Goal: Find specific page/section: Find specific page/section

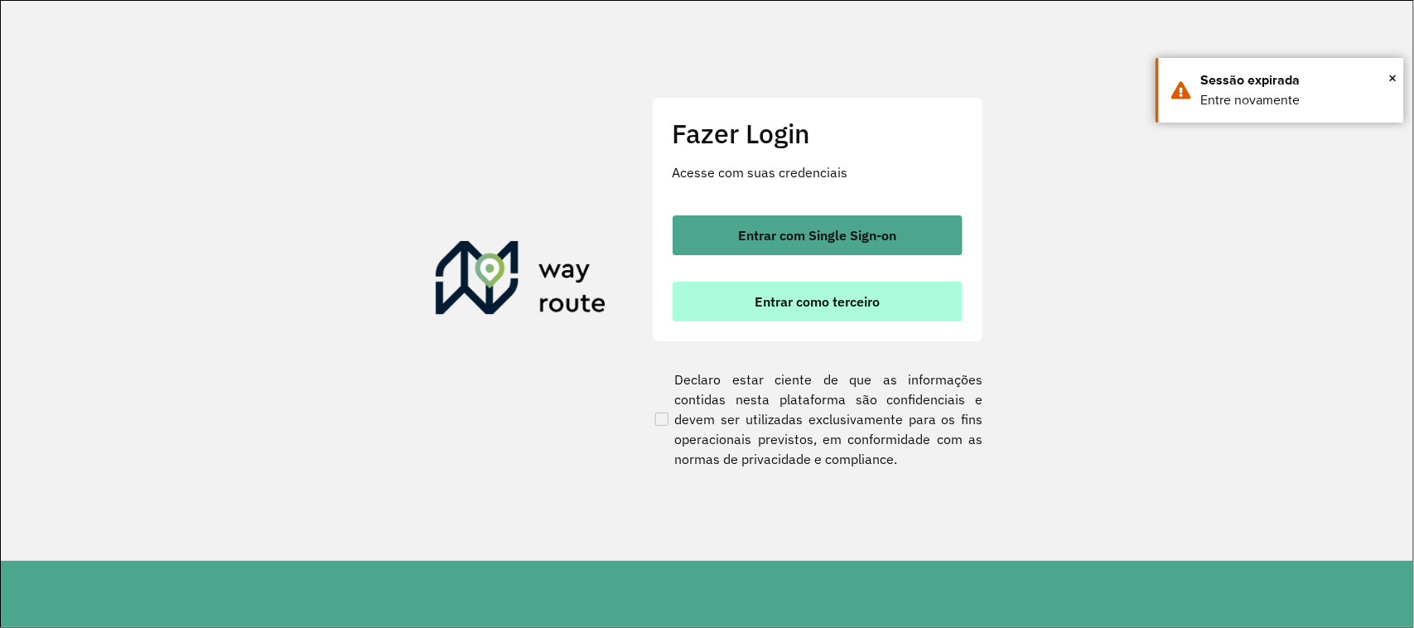
click at [847, 300] on span "Entrar como terceiro" at bounding box center [817, 301] width 125 height 13
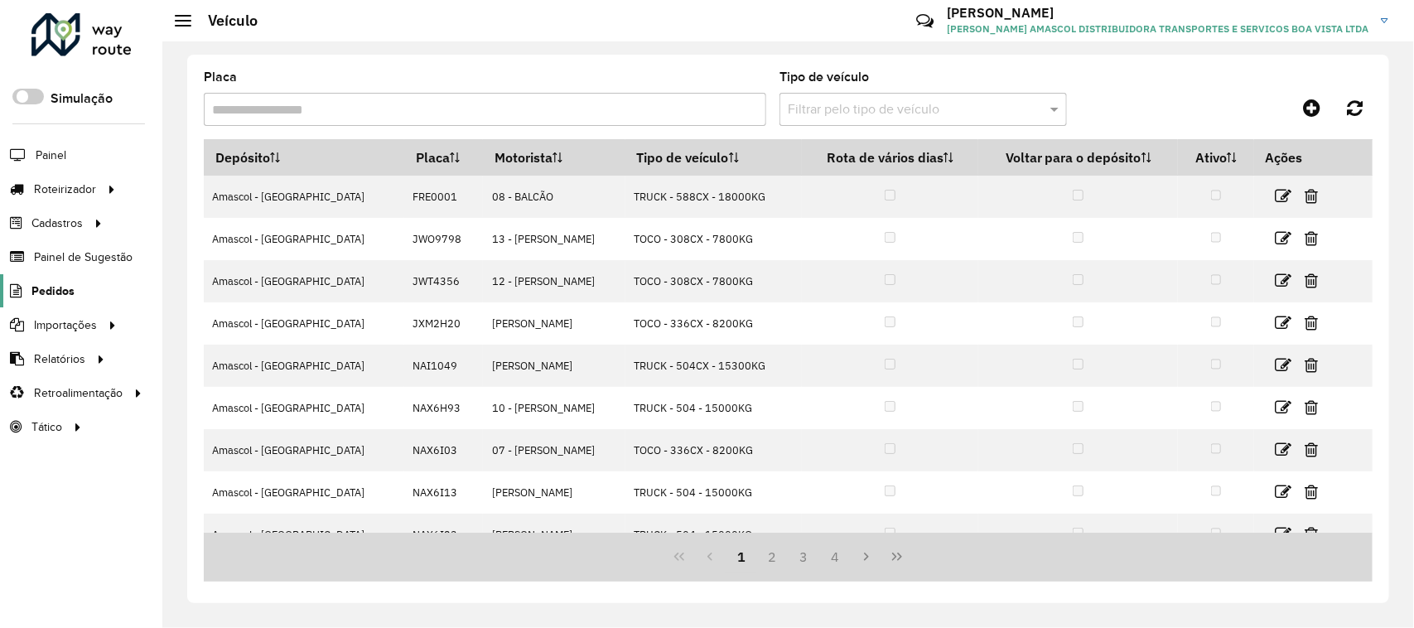
click at [60, 300] on span "Pedidos" at bounding box center [52, 291] width 43 height 17
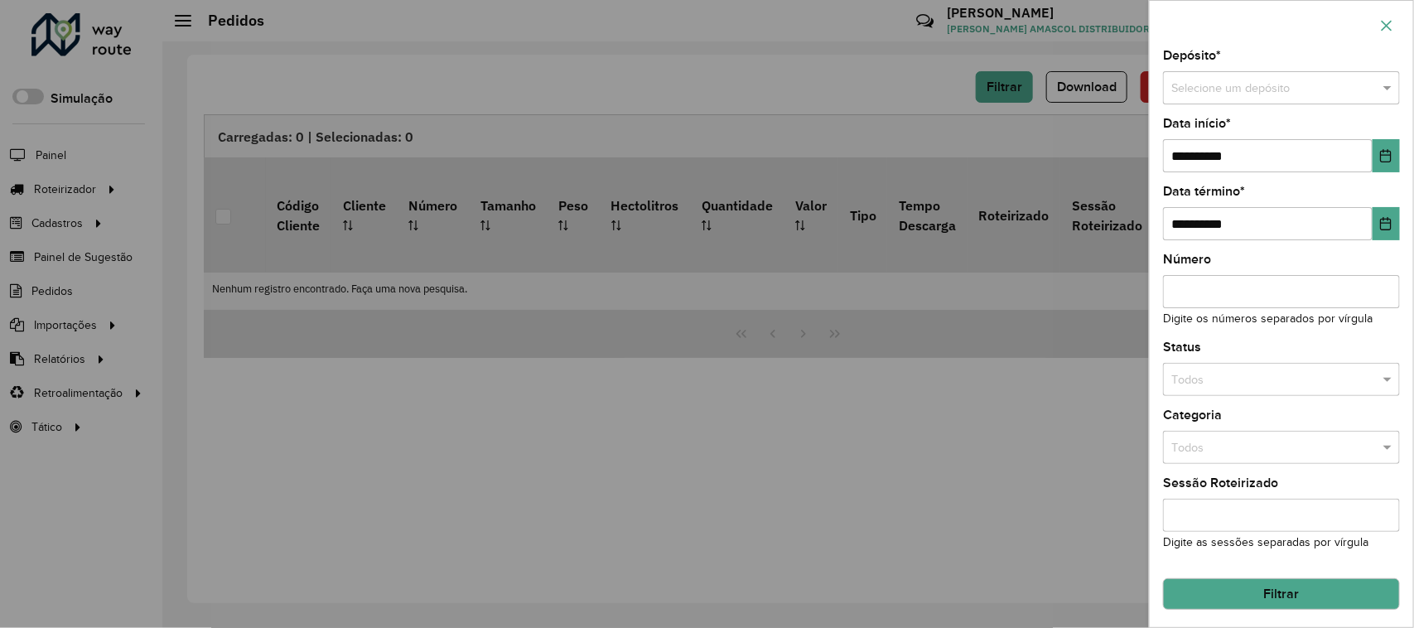
click at [1378, 25] on button "button" at bounding box center [1387, 25] width 27 height 27
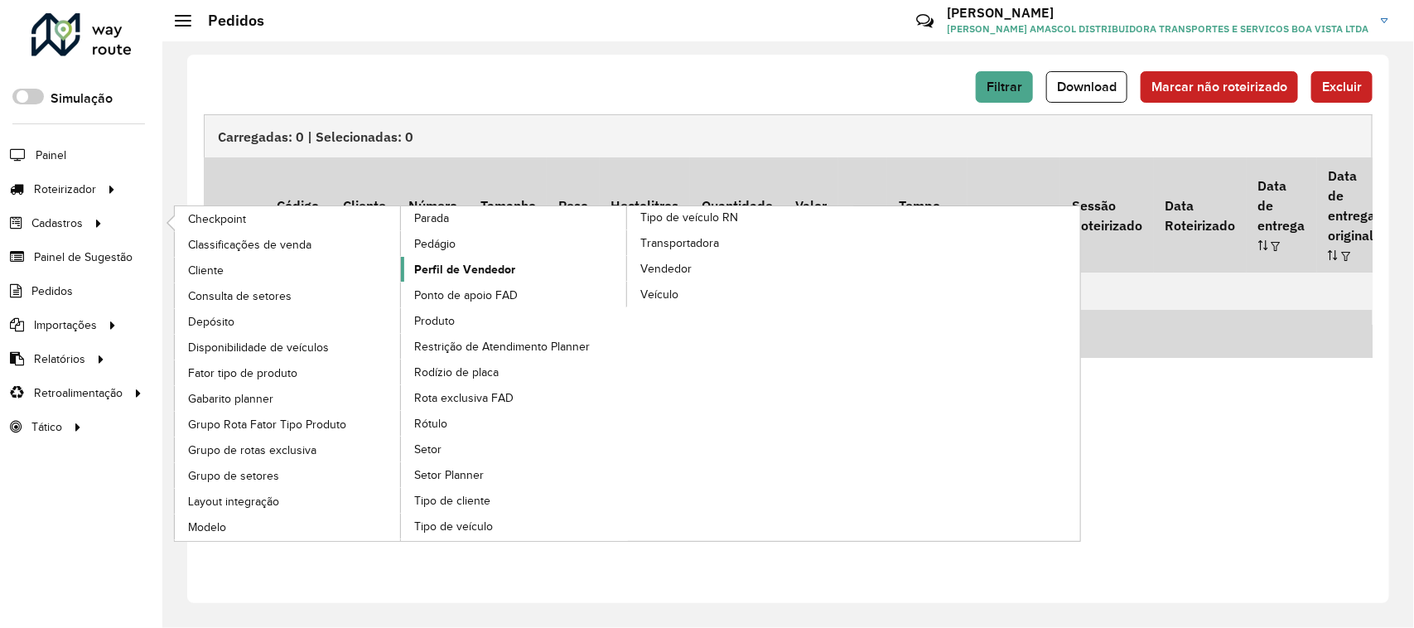
click at [464, 275] on span "Perfil de Vendedor" at bounding box center [464, 269] width 101 height 17
